Goal: Check status: Check status

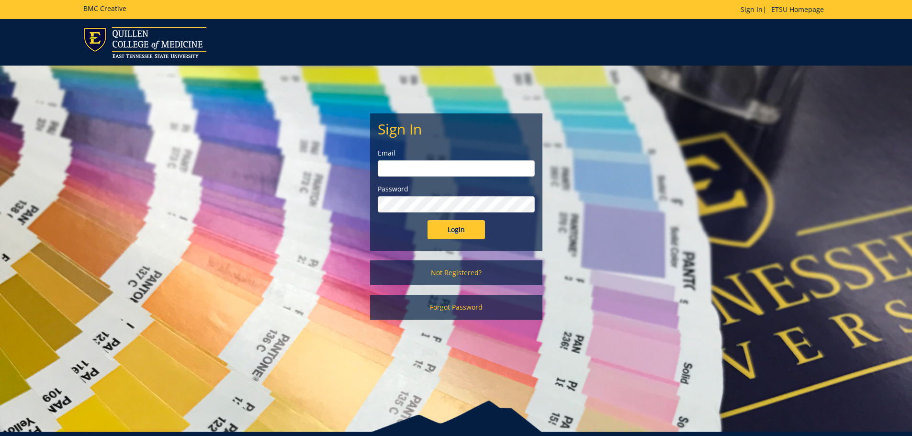
click at [428, 173] on input "email" at bounding box center [456, 168] width 157 height 16
type input "[EMAIL_ADDRESS][DOMAIN_NAME]"
click at [428, 220] on input "Login" at bounding box center [456, 229] width 57 height 19
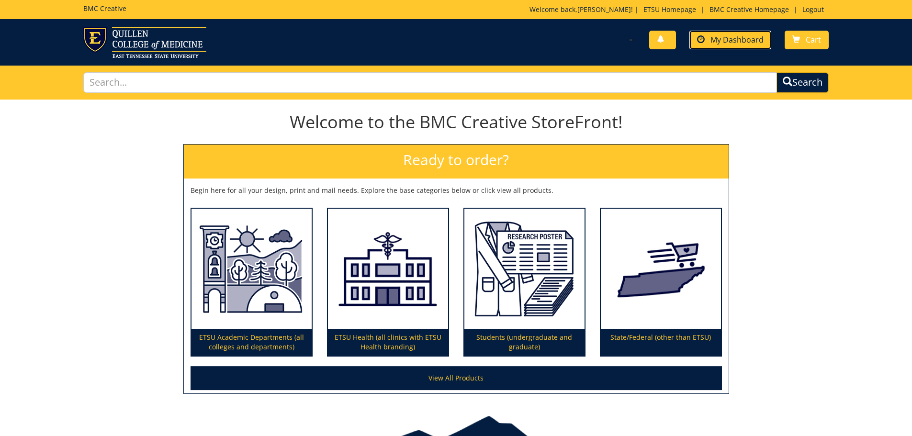
click at [720, 35] on span "My Dashboard" at bounding box center [737, 39] width 53 height 11
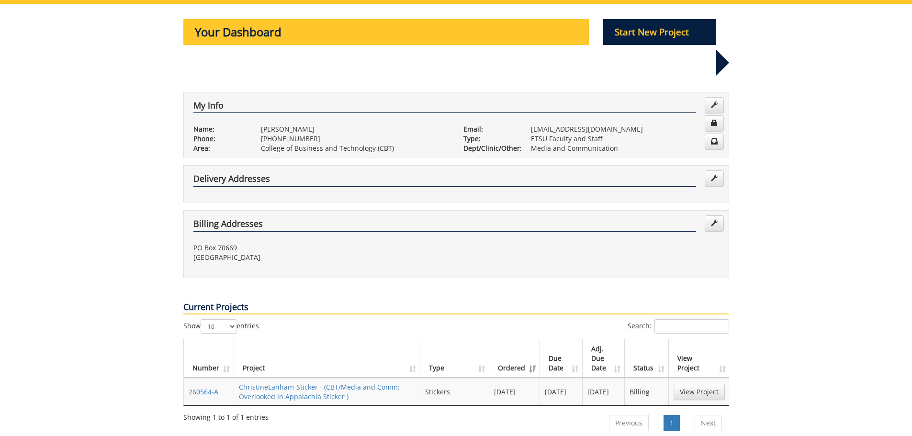
scroll to position [192, 0]
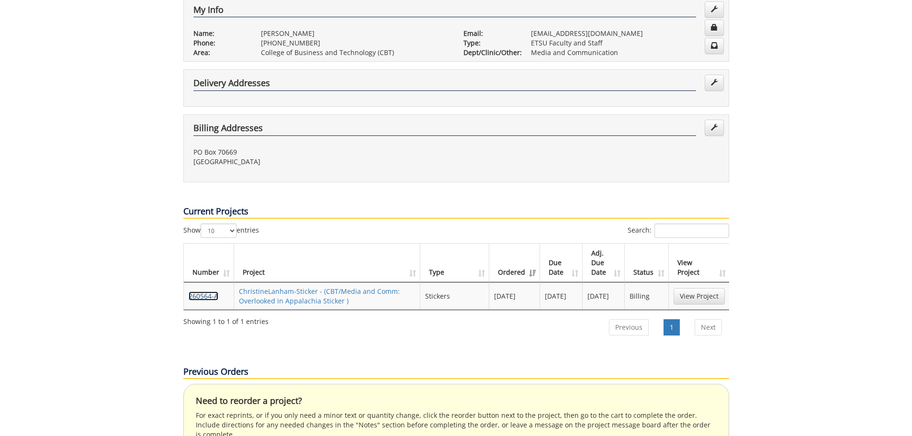
click at [201, 292] on link "260564-A" at bounding box center [204, 296] width 30 height 9
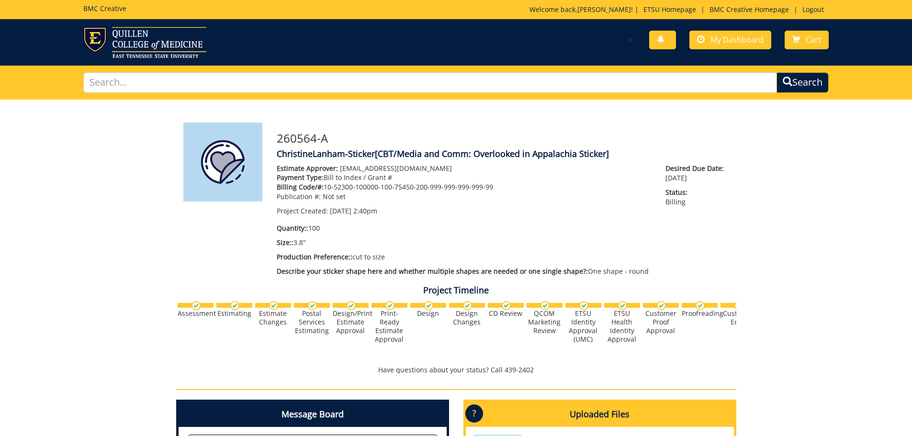
click at [821, 327] on div "260564-A ChristineLanham-Sticker [CBT/Media and Comm: Overlooked in Appalachia …" at bounding box center [456, 368] width 912 height 537
